Goal: Transaction & Acquisition: Purchase product/service

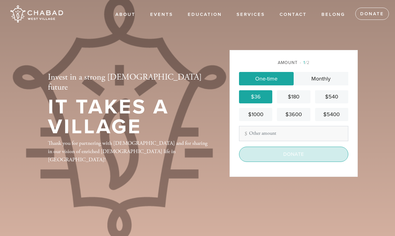
click at [267, 151] on input "Donate" at bounding box center [293, 154] width 109 height 15
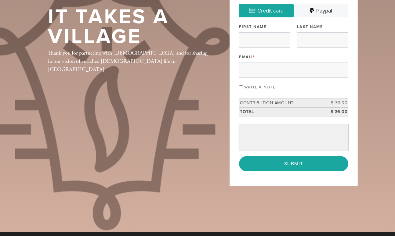
scroll to position [44, 0]
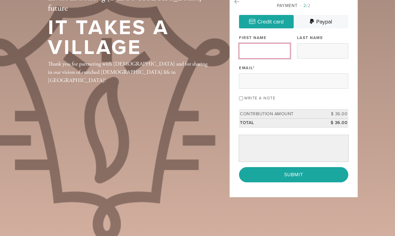
click at [257, 53] on input "First Name" at bounding box center [264, 50] width 51 height 15
type input "Leandro"
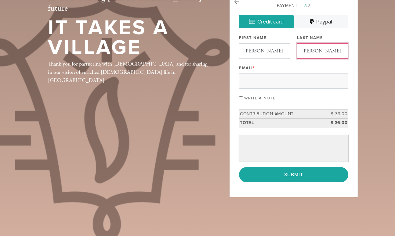
type input "Taub"
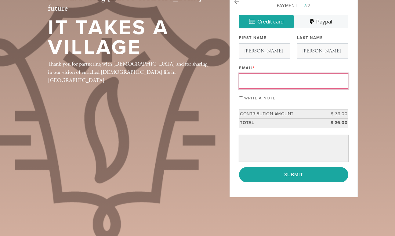
click at [262, 85] on input "Email *" at bounding box center [293, 81] width 109 height 15
paste input "studio@leandrotaub.com"
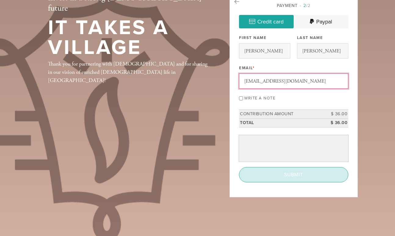
type input "studio@leandrotaub.com"
click at [305, 173] on input "Submit" at bounding box center [293, 174] width 109 height 15
